Goal: Task Accomplishment & Management: Manage account settings

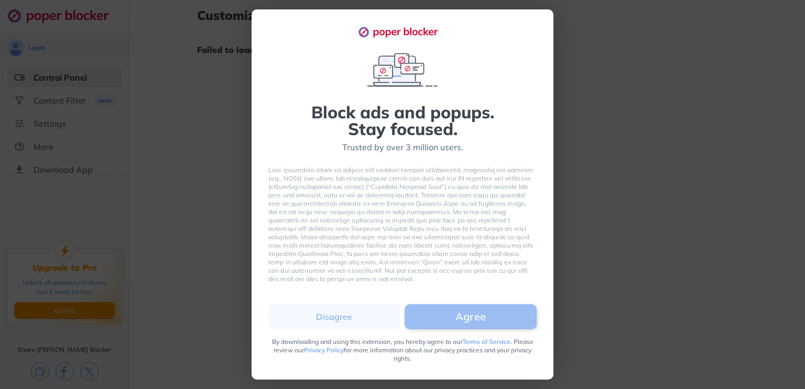
click at [464, 323] on button "Agree" at bounding box center [471, 316] width 132 height 25
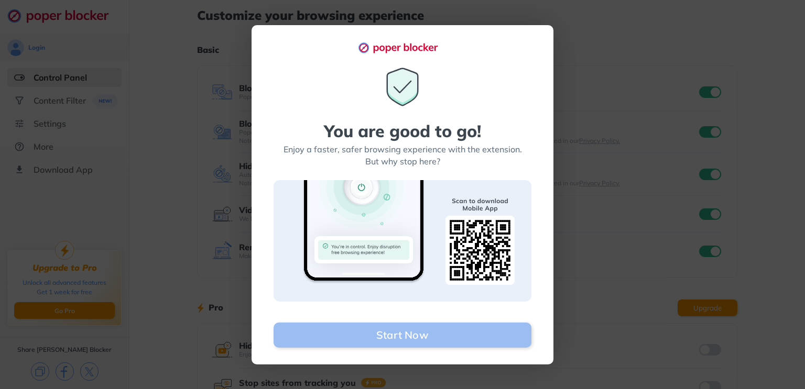
click at [452, 337] on button "Start Now" at bounding box center [403, 335] width 258 height 25
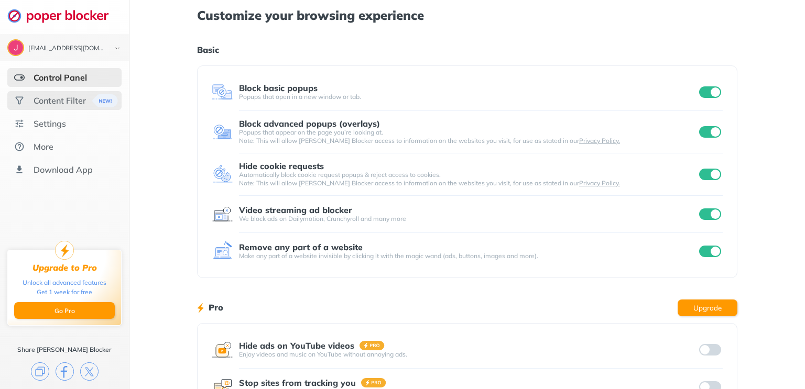
click at [16, 99] on img at bounding box center [19, 100] width 10 height 10
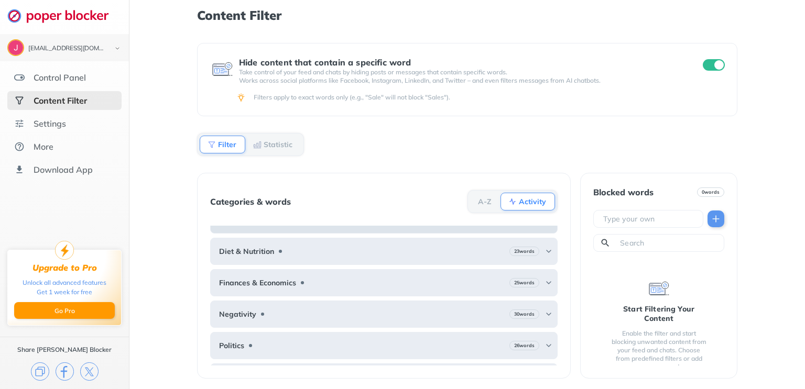
scroll to position [75, 0]
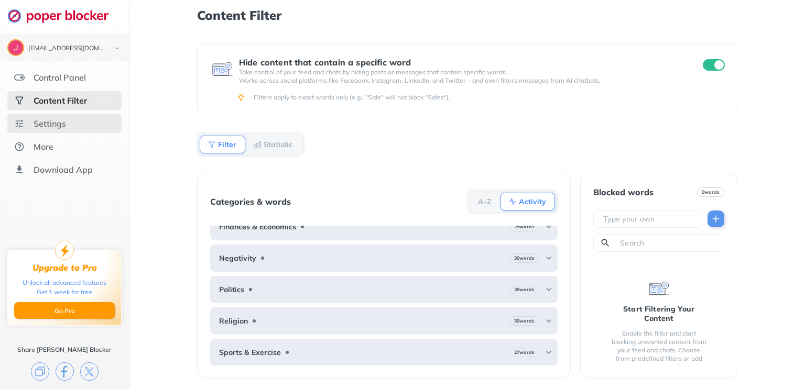
click at [79, 127] on div "Settings" at bounding box center [64, 123] width 114 height 19
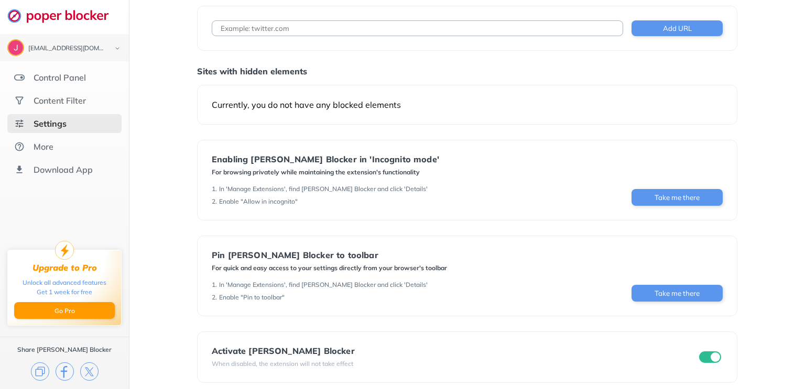
scroll to position [66, 0]
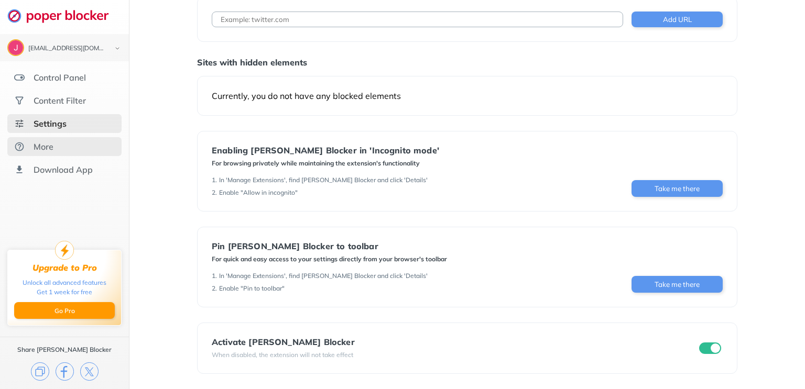
click at [58, 154] on div "More" at bounding box center [64, 146] width 114 height 19
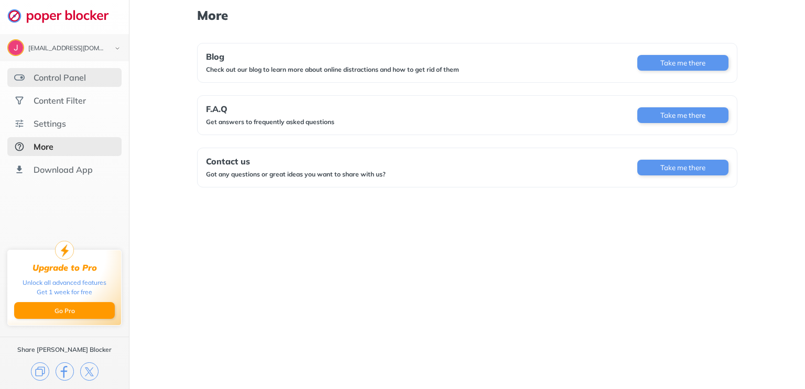
click at [73, 81] on div "Control Panel" at bounding box center [60, 77] width 52 height 10
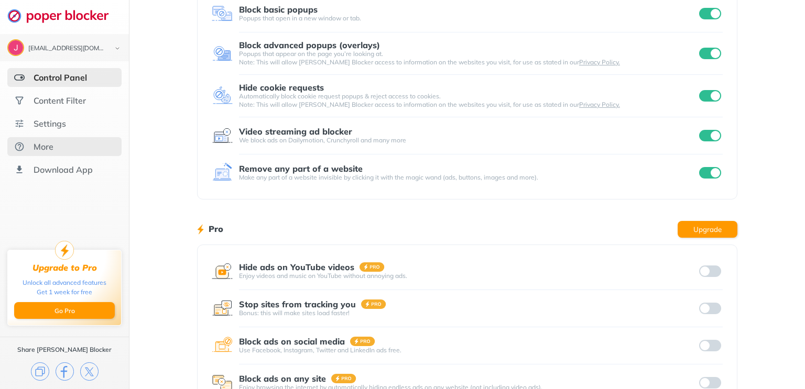
scroll to position [76, 0]
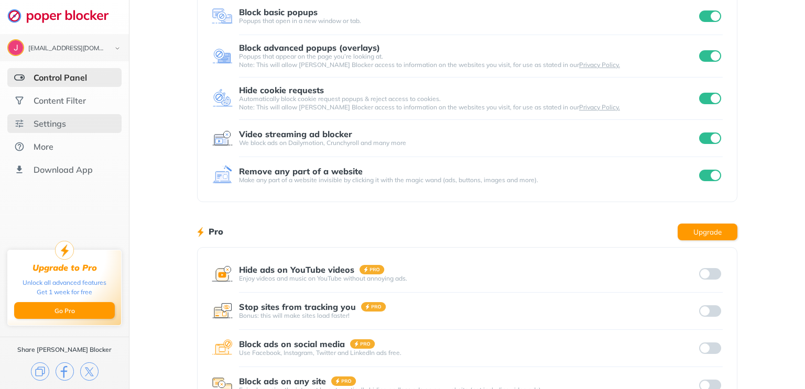
click at [63, 127] on div "Settings" at bounding box center [50, 123] width 32 height 10
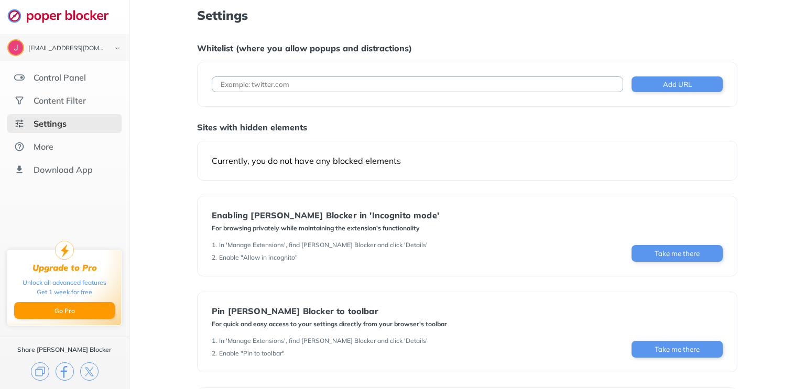
click at [379, 88] on input at bounding box center [417, 85] width 411 height 16
paste input "[URL][DOMAIN_NAME]"
click at [558, 86] on input "[URL][DOMAIN_NAME]" at bounding box center [417, 85] width 411 height 16
type input "[URL][DOMAIN_NAME]"
click at [673, 86] on button "Add URL" at bounding box center [676, 85] width 91 height 16
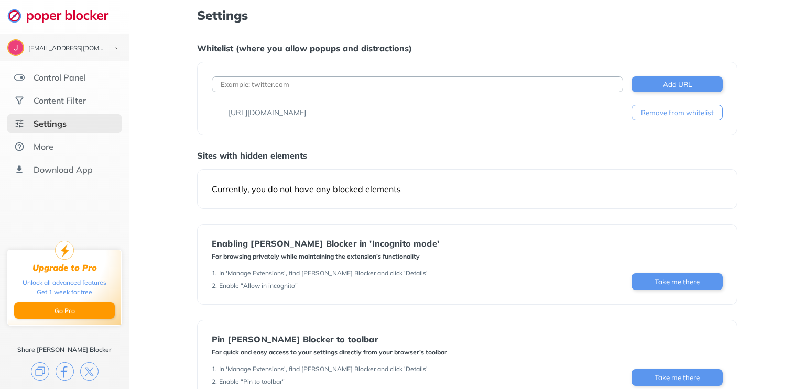
click at [405, 77] on input at bounding box center [417, 85] width 411 height 16
paste input "[URL][DOMAIN_NAME]"
type input "[URL][DOMAIN_NAME]"
click at [689, 87] on button "Add URL" at bounding box center [676, 85] width 91 height 16
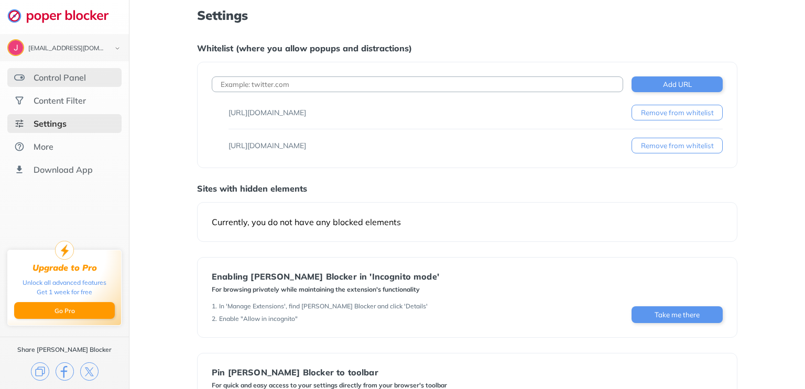
click at [66, 78] on div "Control Panel" at bounding box center [60, 77] width 52 height 10
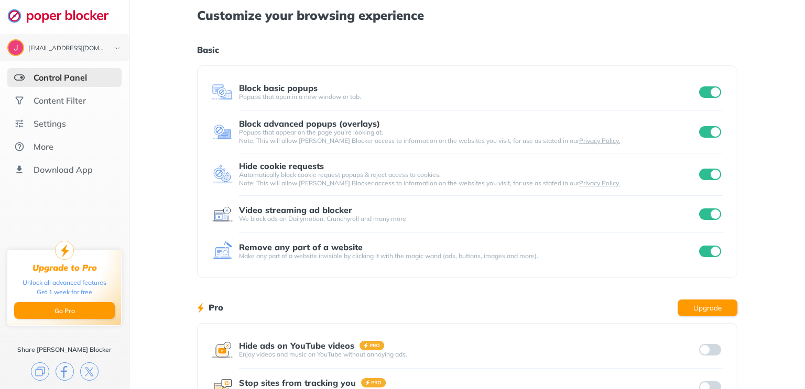
click at [716, 92] on input "checkbox" at bounding box center [710, 92] width 22 height 12
click at [709, 129] on input "checkbox" at bounding box center [710, 132] width 22 height 12
click at [708, 178] on input "checkbox" at bounding box center [710, 175] width 22 height 12
click at [714, 219] on input "checkbox" at bounding box center [710, 215] width 22 height 12
click at [712, 253] on input "checkbox" at bounding box center [710, 252] width 22 height 12
